Goal: Browse casually: Explore the website without a specific task or goal

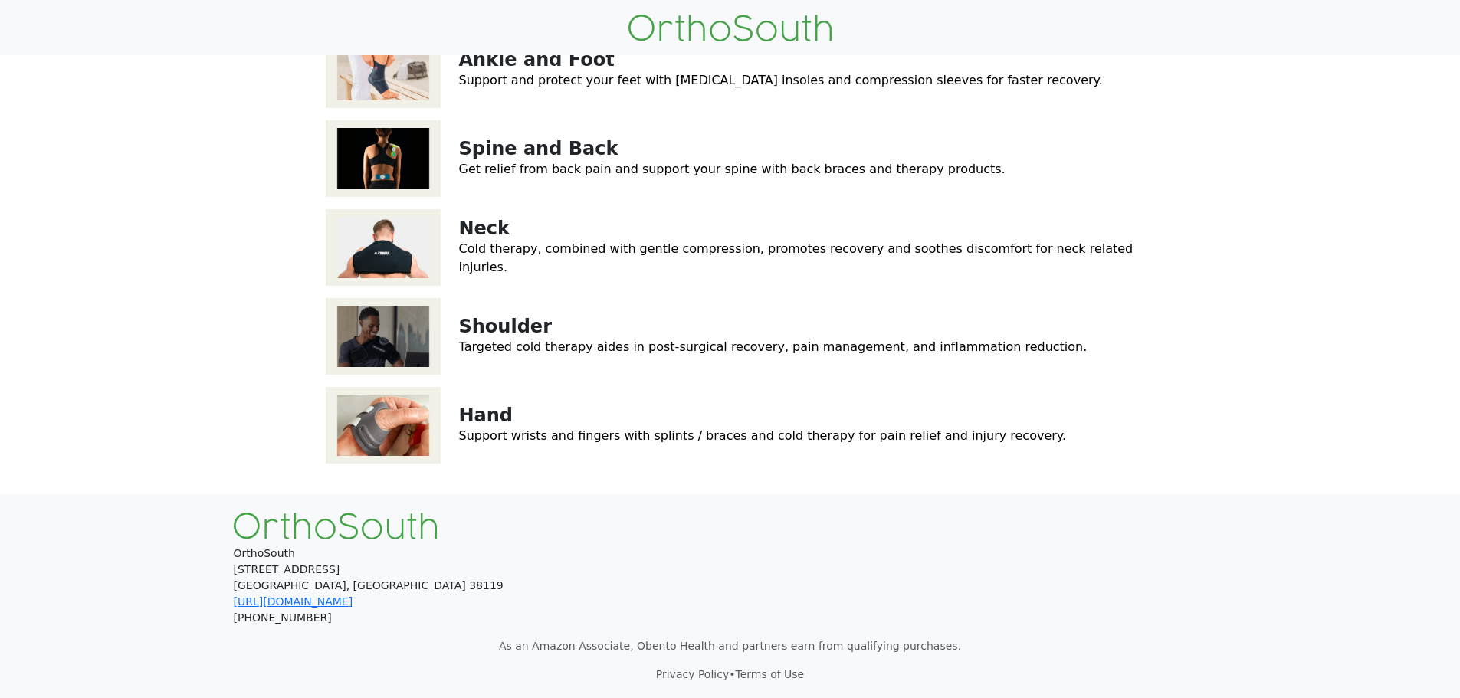
scroll to position [340, 0]
click at [380, 239] on img at bounding box center [383, 247] width 115 height 77
click at [367, 153] on img at bounding box center [383, 158] width 115 height 77
click at [383, 337] on img at bounding box center [383, 336] width 115 height 77
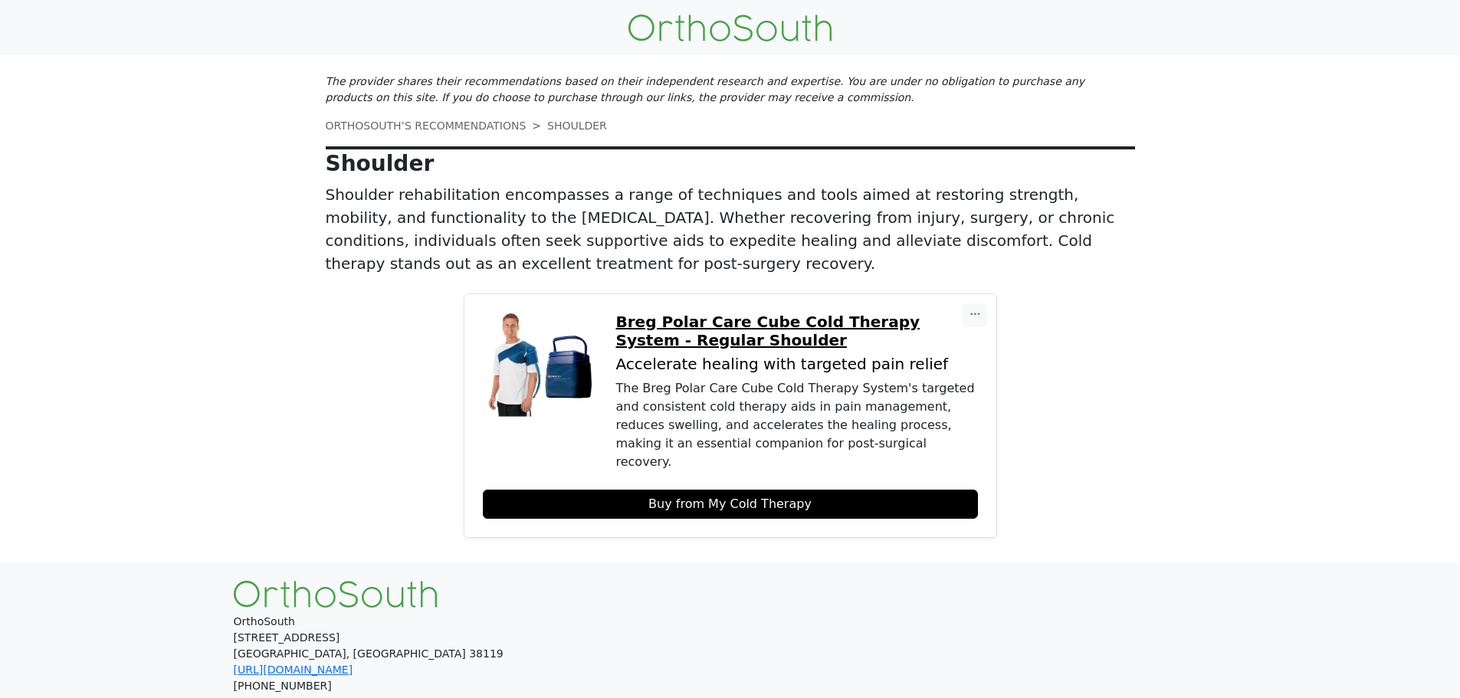
click at [560, 339] on img at bounding box center [540, 370] width 115 height 115
